Goal: Task Accomplishment & Management: Use online tool/utility

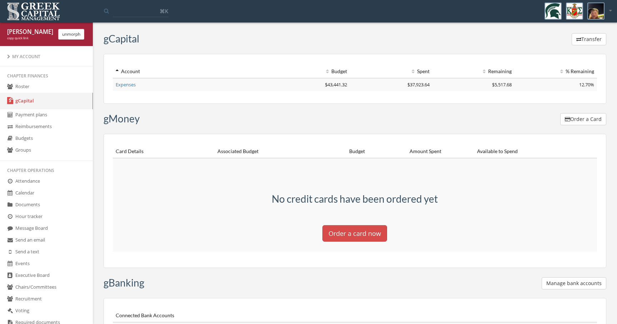
click at [323, 231] on button "Order a card now" at bounding box center [354, 233] width 65 height 16
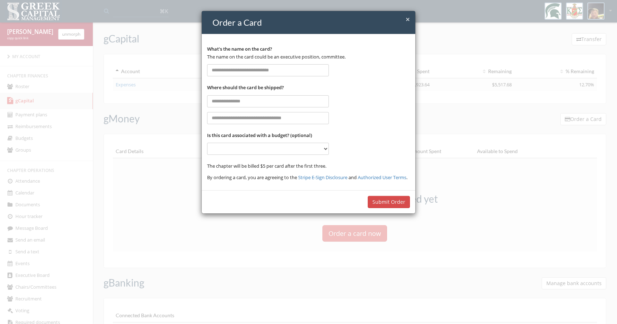
click at [280, 241] on div "**********" at bounding box center [308, 162] width 617 height 324
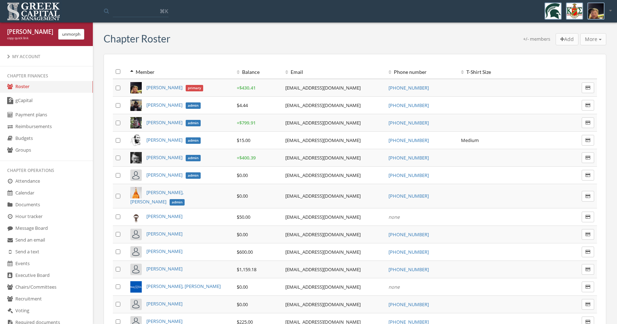
click at [75, 35] on button "unmorph" at bounding box center [71, 34] width 26 height 11
